Goal: Transaction & Acquisition: Purchase product/service

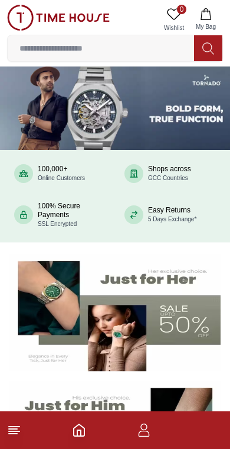
click at [140, 42] on input at bounding box center [101, 49] width 186 height 24
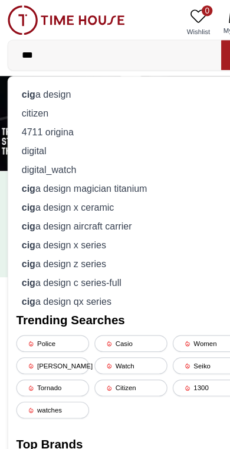
type input "***"
click at [123, 81] on div "cig a design" at bounding box center [115, 82] width 200 height 16
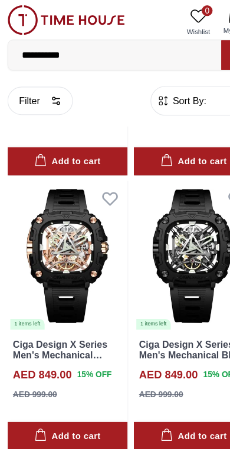
scroll to position [1182, 0]
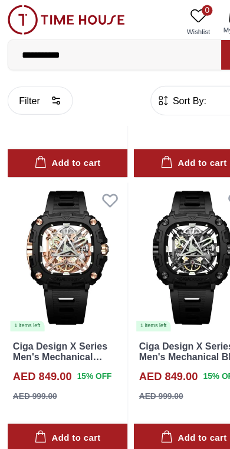
click at [69, 220] on img at bounding box center [59, 225] width 105 height 131
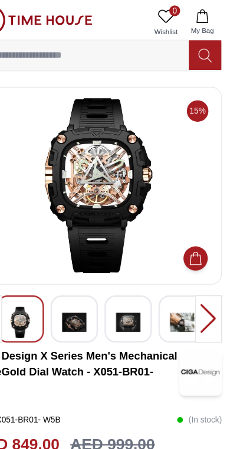
click at [130, 286] on img at bounding box center [140, 282] width 21 height 27
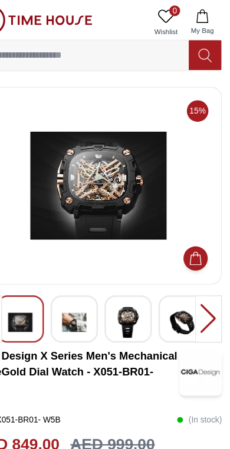
click at [130, 279] on img at bounding box center [140, 282] width 21 height 27
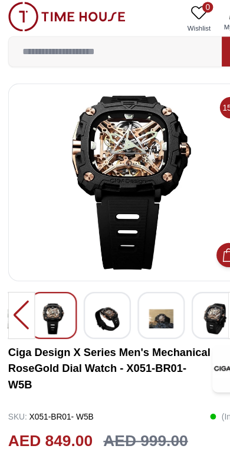
click at [104, 192] on img at bounding box center [115, 162] width 196 height 153
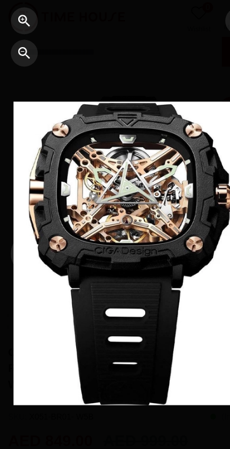
click at [117, 139] on div at bounding box center [115, 225] width 207 height 266
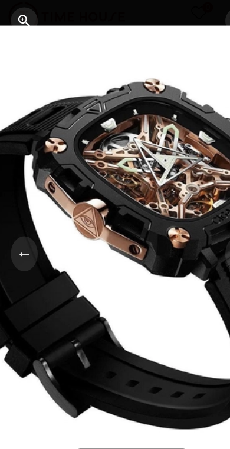
click at [163, 168] on div at bounding box center [191, 224] width 77 height 449
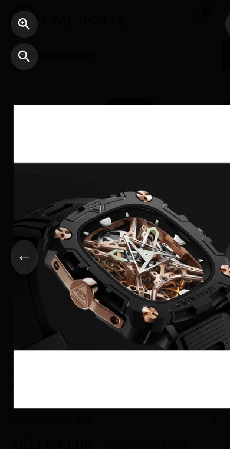
click at [159, 175] on div at bounding box center [191, 224] width 77 height 449
click at [22, 221] on button "←" at bounding box center [21, 225] width 24 height 31
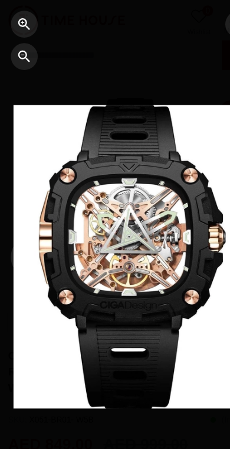
click at [18, 224] on button "←" at bounding box center [21, 225] width 24 height 31
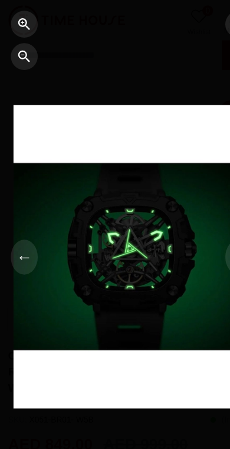
click at [20, 224] on button "←" at bounding box center [21, 225] width 24 height 31
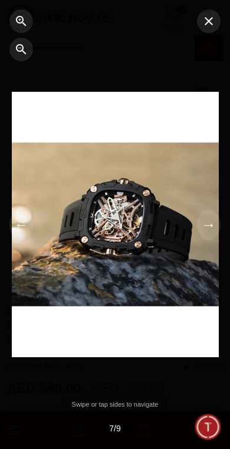
click at [211, 16] on icon "button" at bounding box center [208, 21] width 14 height 14
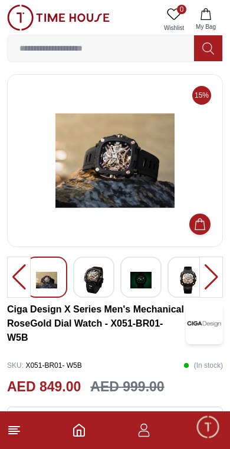
scroll to position [4, 0]
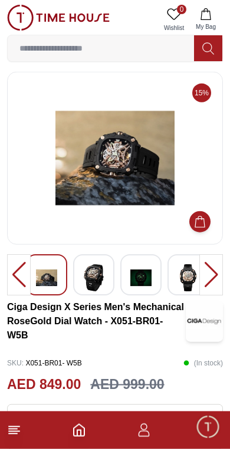
click at [51, 271] on img at bounding box center [46, 277] width 21 height 27
click at [185, 279] on img at bounding box center [187, 277] width 21 height 27
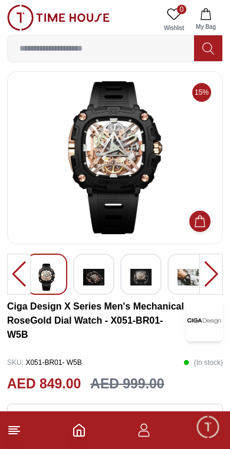
click at [164, 178] on img at bounding box center [115, 157] width 196 height 153
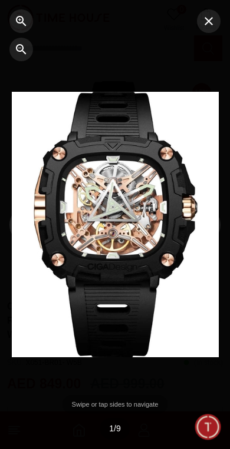
click at [214, 15] on icon "button" at bounding box center [208, 21] width 14 height 14
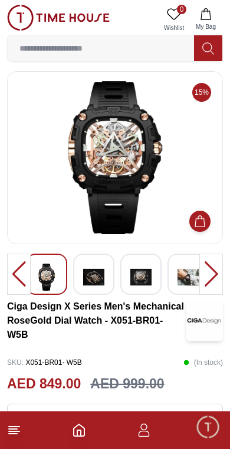
click at [105, 55] on input at bounding box center [101, 49] width 186 height 24
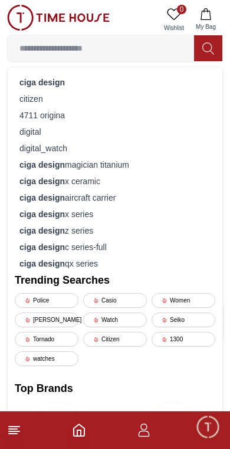
scroll to position [0, 0]
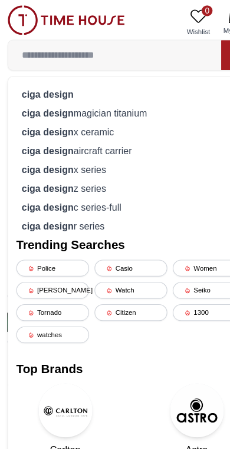
click at [94, 75] on div "ciga design" at bounding box center [115, 82] width 200 height 16
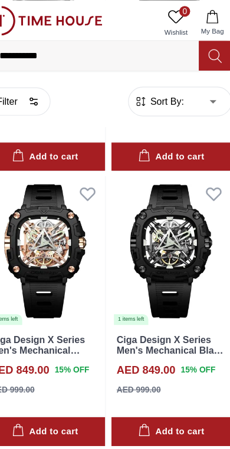
scroll to position [1188, 0]
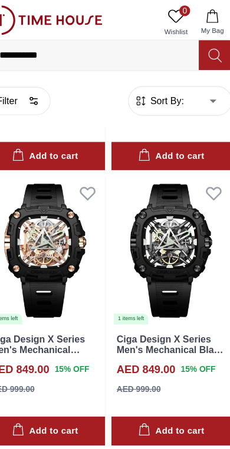
click at [158, 206] on img at bounding box center [169, 219] width 105 height 131
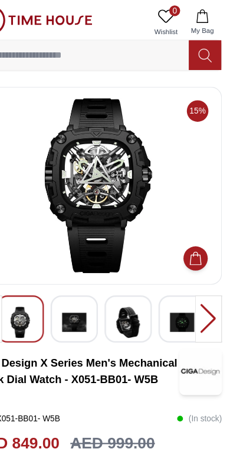
click at [130, 160] on img at bounding box center [115, 162] width 196 height 153
